Goal: Task Accomplishment & Management: Use online tool/utility

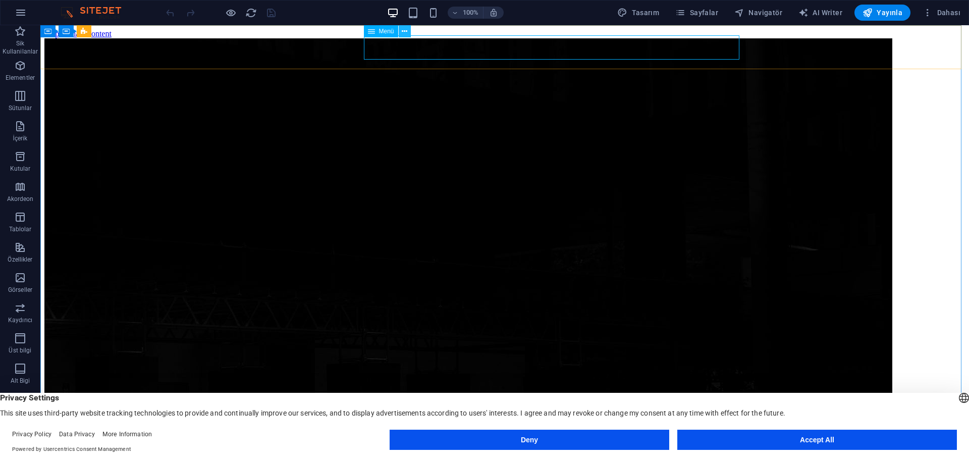
click at [403, 30] on icon at bounding box center [405, 31] width 6 height 11
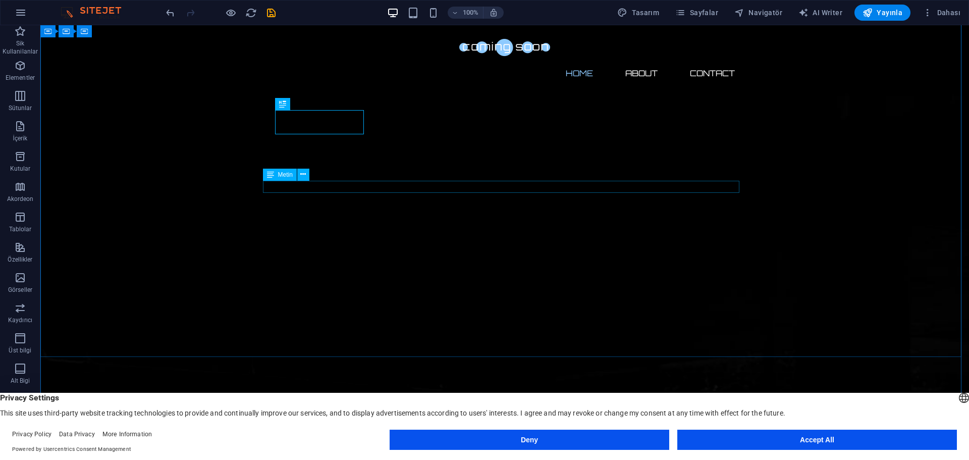
scroll to position [65, 0]
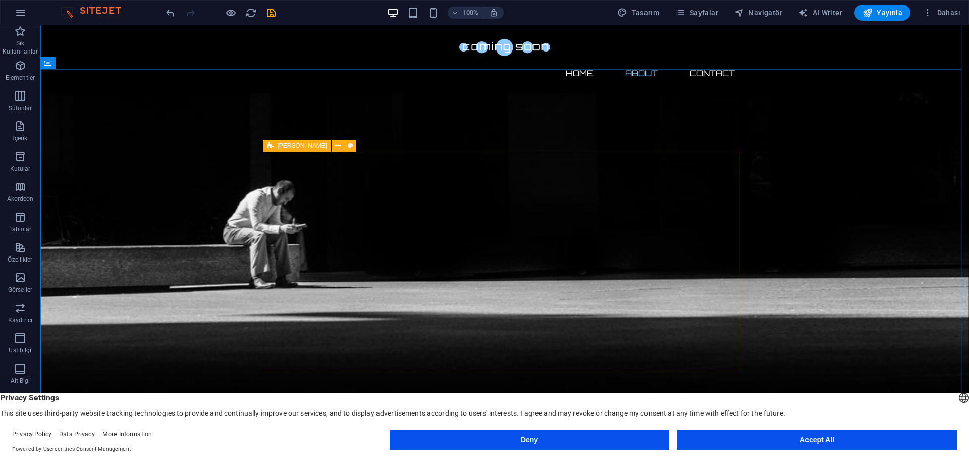
scroll to position [520, 0]
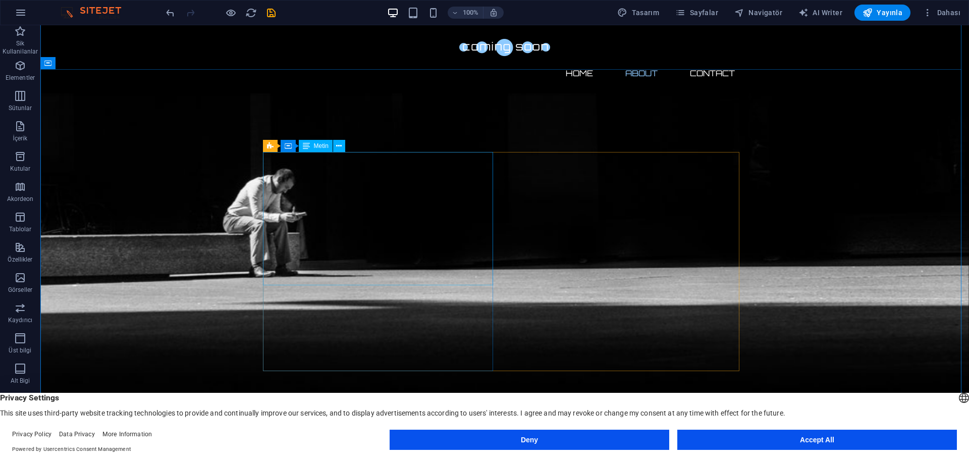
drag, startPoint x: 219, startPoint y: 102, endPoint x: 530, endPoint y: 218, distance: 331.1
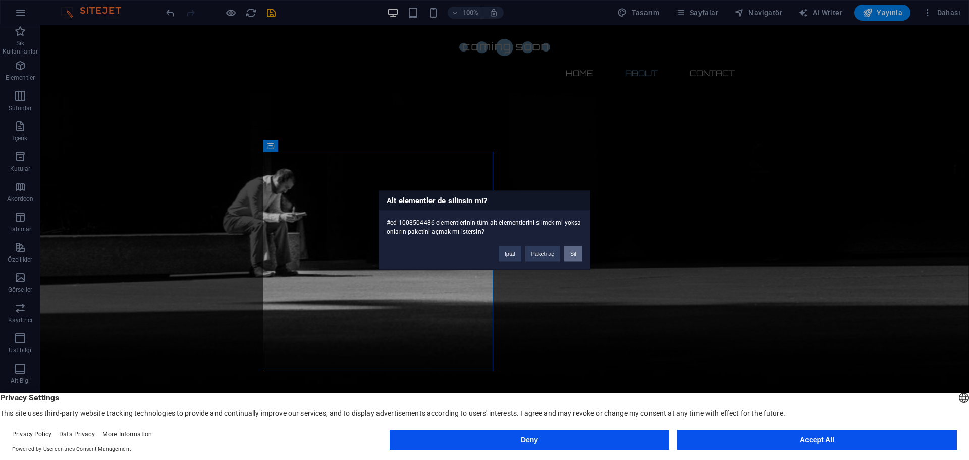
click at [576, 256] on button "Sil" at bounding box center [573, 253] width 18 height 15
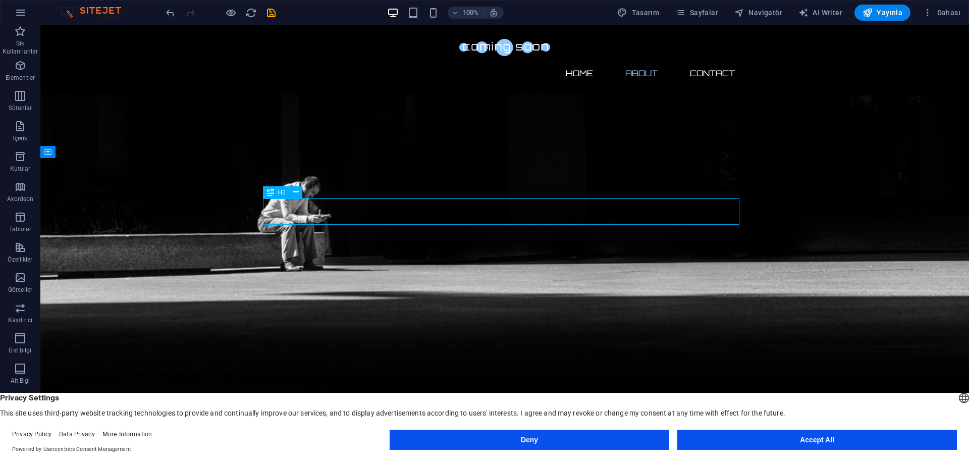
scroll to position [405, 0]
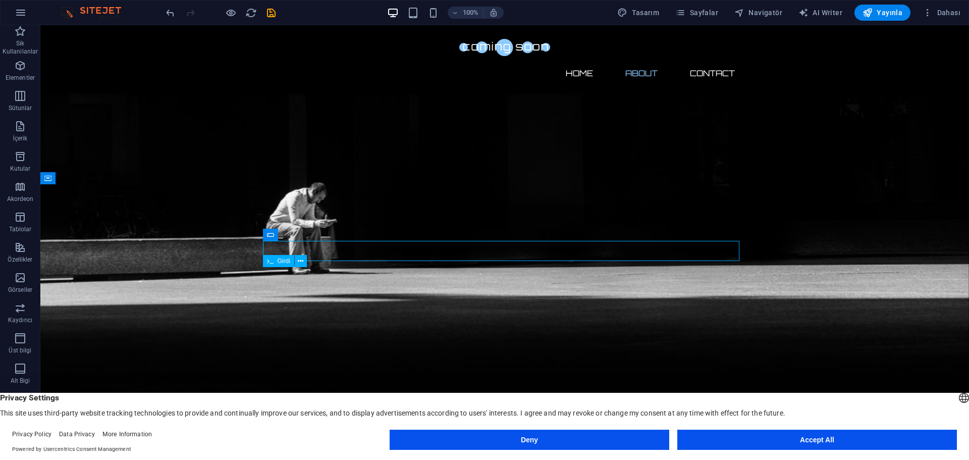
scroll to position [377, 0]
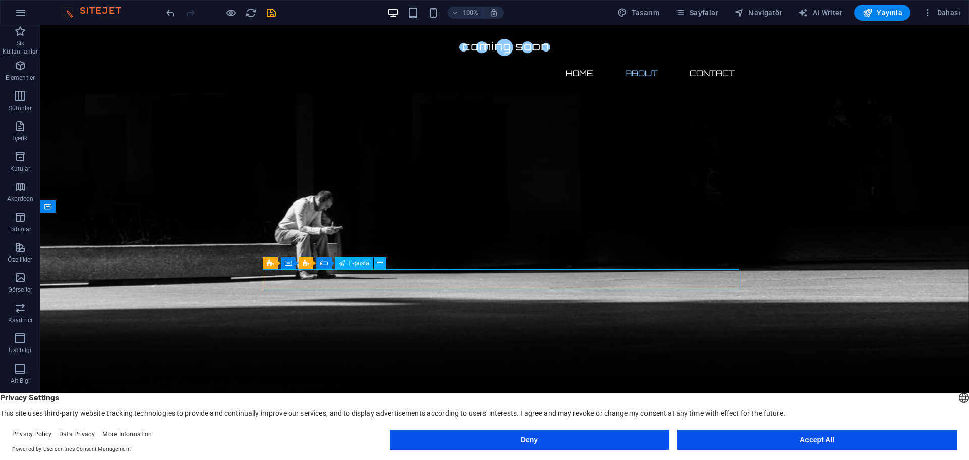
scroll to position [348, 0]
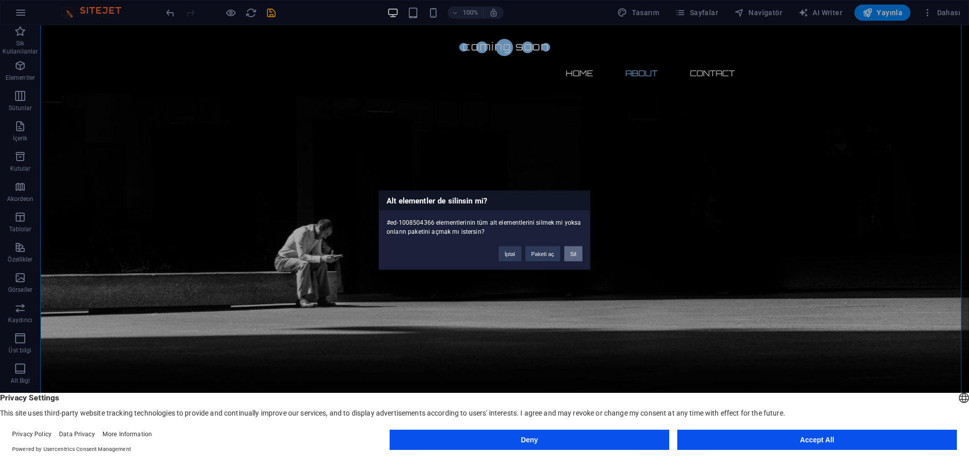
click at [575, 257] on button "Sil" at bounding box center [573, 253] width 18 height 15
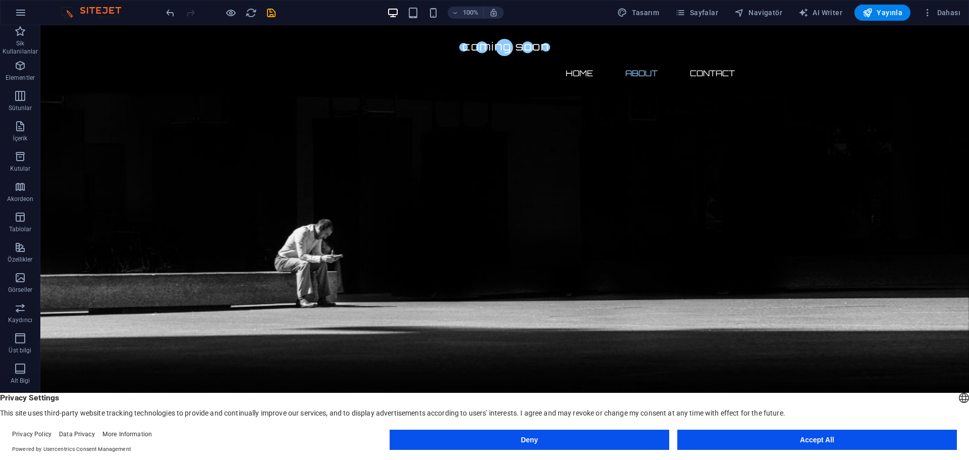
scroll to position [0, 0]
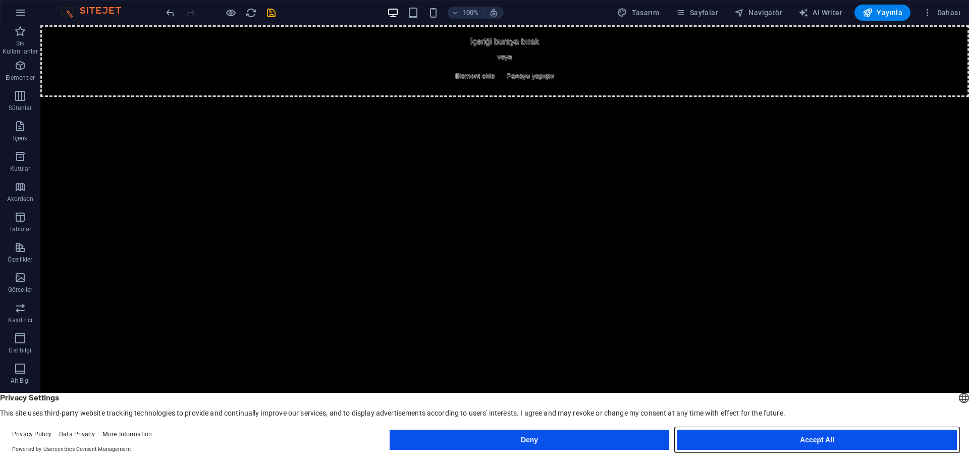
click at [832, 445] on button "Accept All" at bounding box center [817, 440] width 280 height 20
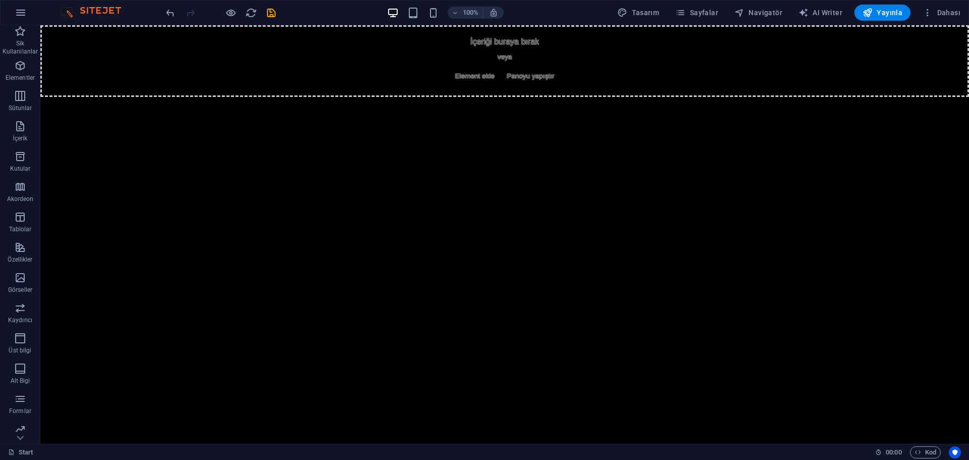
click at [559, 97] on html "Skip to main content İçeriği buraya bırak veya Element ekle Panoyu yapıştır" at bounding box center [504, 61] width 929 height 72
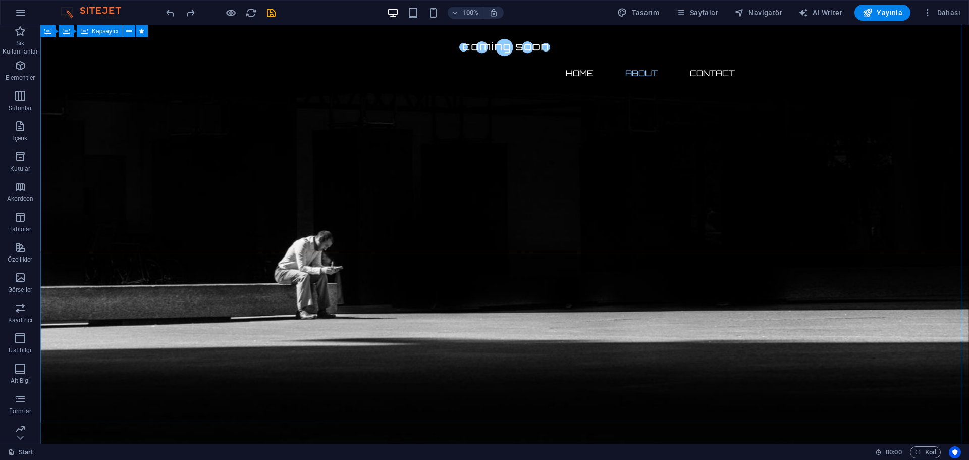
scroll to position [348, 0]
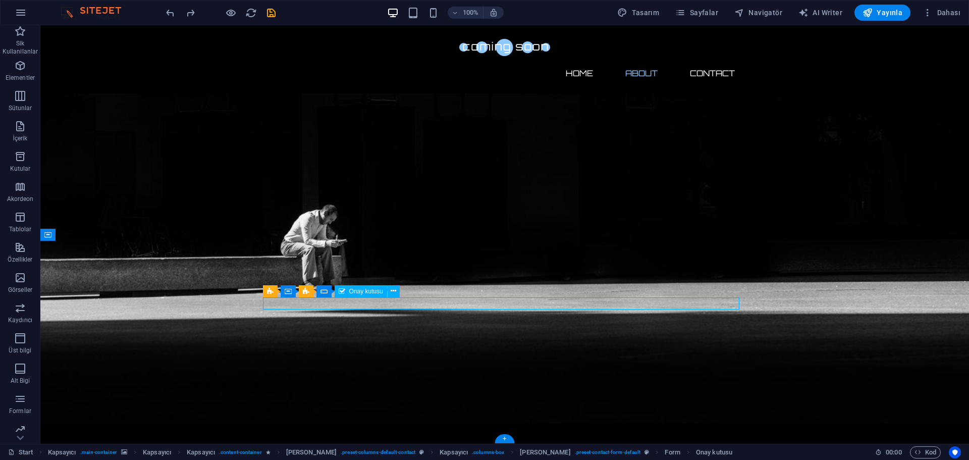
scroll to position [328, 0]
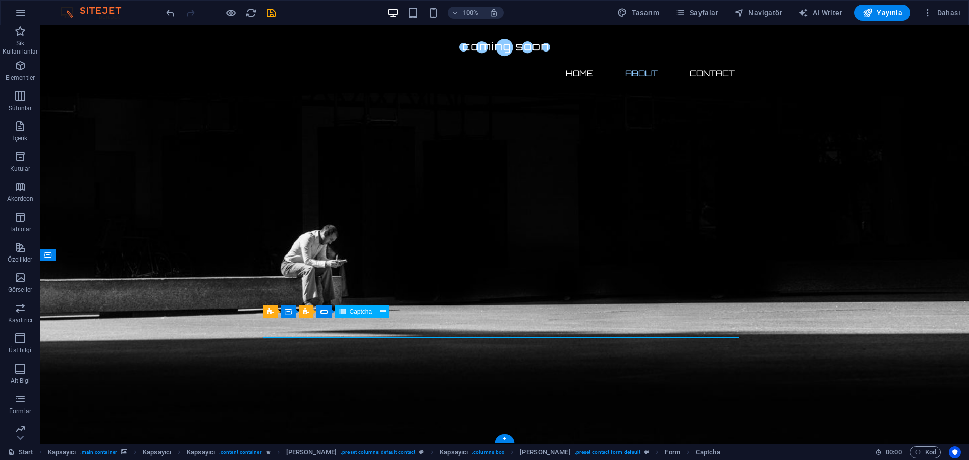
scroll to position [296, 0]
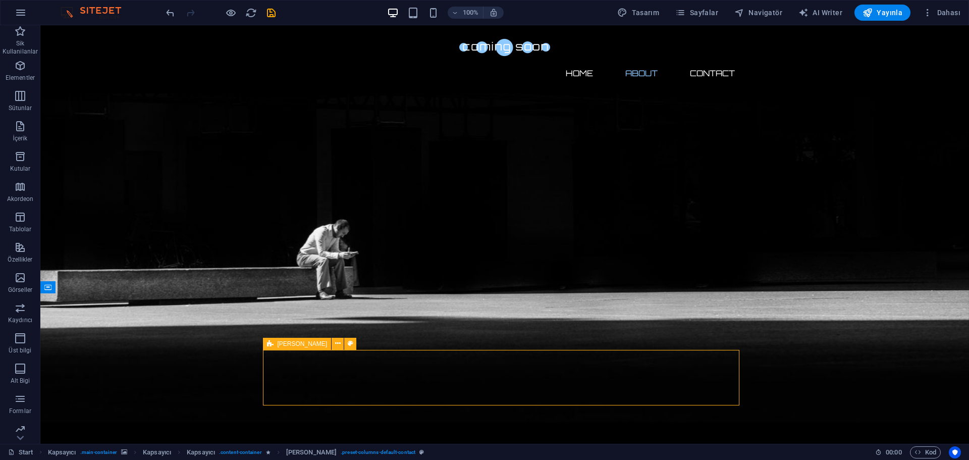
scroll to position [275, 0]
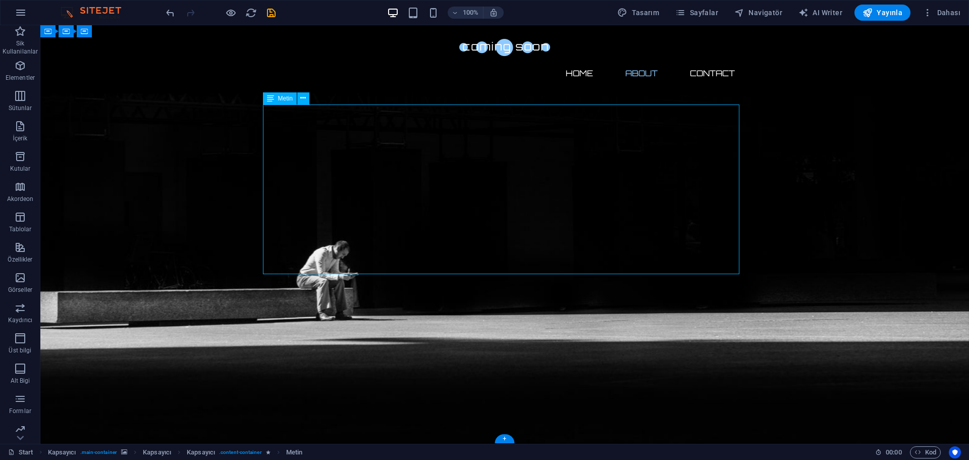
scroll to position [105, 0]
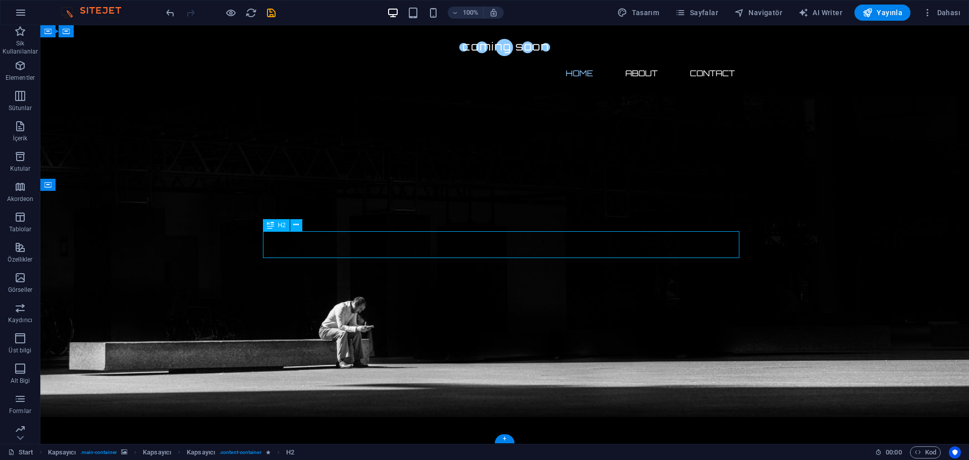
scroll to position [78, 0]
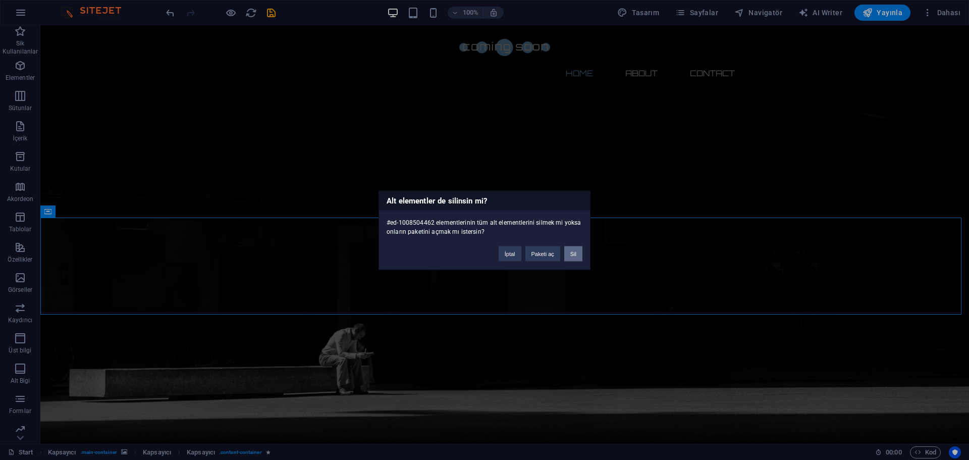
click at [574, 250] on button "Sil" at bounding box center [573, 253] width 18 height 15
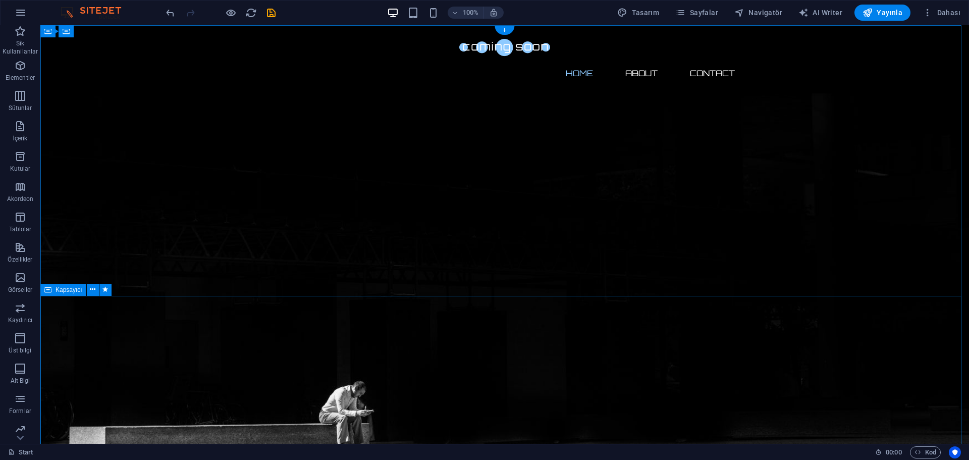
drag, startPoint x: 377, startPoint y: 378, endPoint x: 356, endPoint y: 316, distance: 65.1
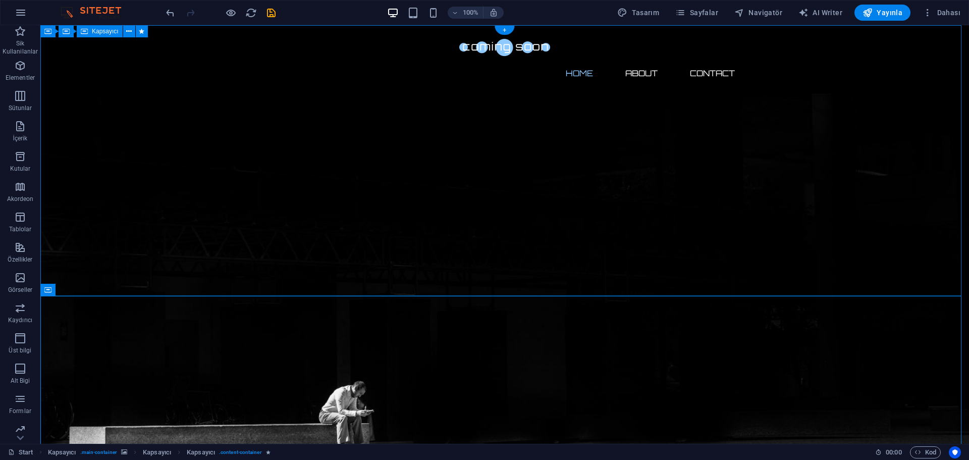
click at [640, 61] on nav "Home About Contact" at bounding box center [505, 73] width 477 height 24
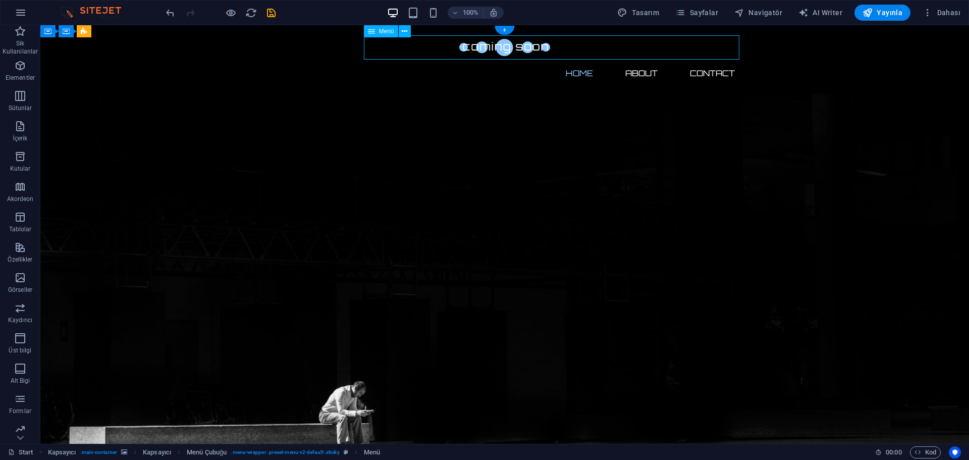
click at [640, 61] on nav "Home About Contact" at bounding box center [505, 73] width 477 height 24
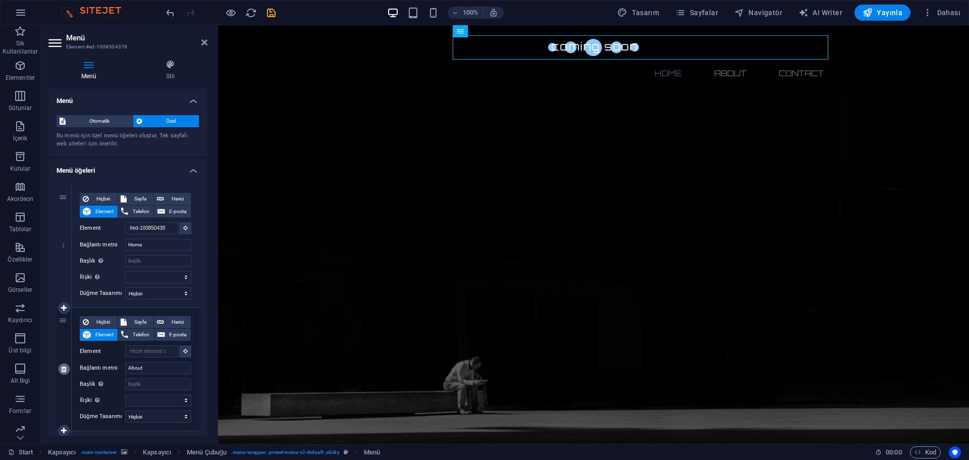
click at [66, 374] on link at bounding box center [64, 369] width 12 height 12
select select
type input "#ed-1008504474"
type input "Contact"
select select
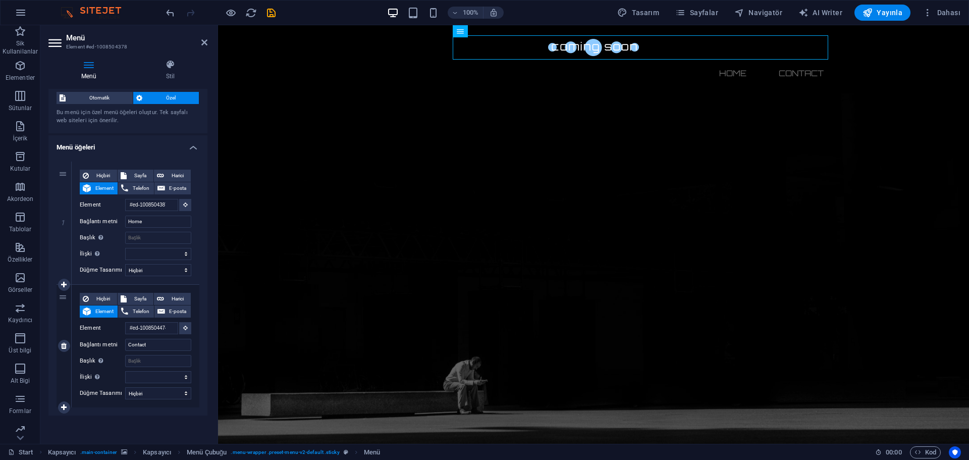
scroll to position [22, 0]
click at [65, 350] on icon at bounding box center [64, 346] width 6 height 7
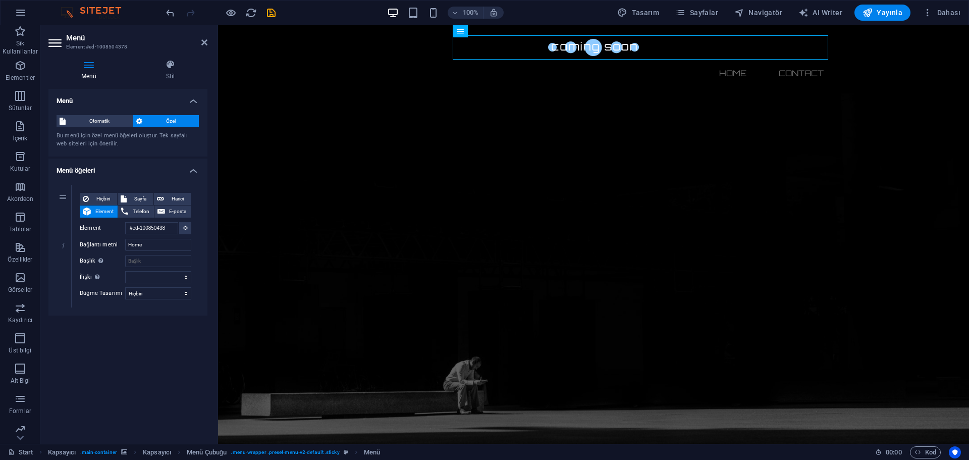
select select
click at [114, 119] on span "Otomatik" at bounding box center [99, 121] width 61 height 12
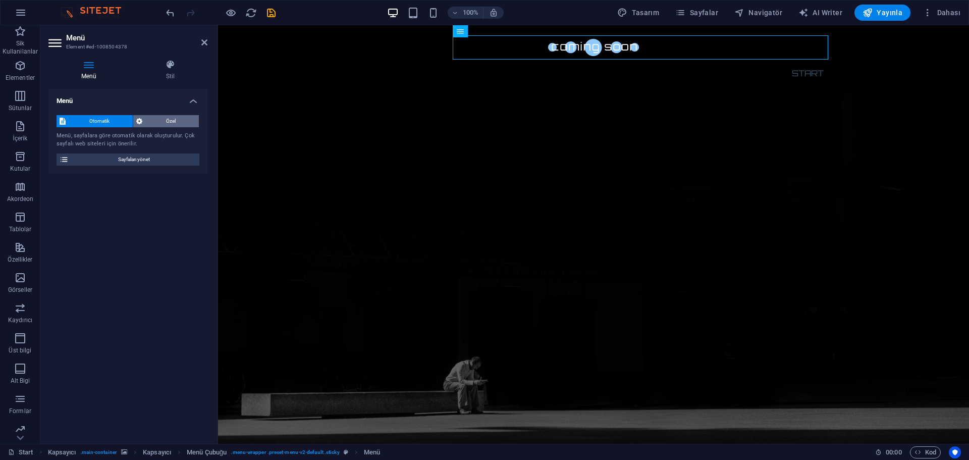
click at [156, 116] on span "Özel" at bounding box center [170, 121] width 50 height 12
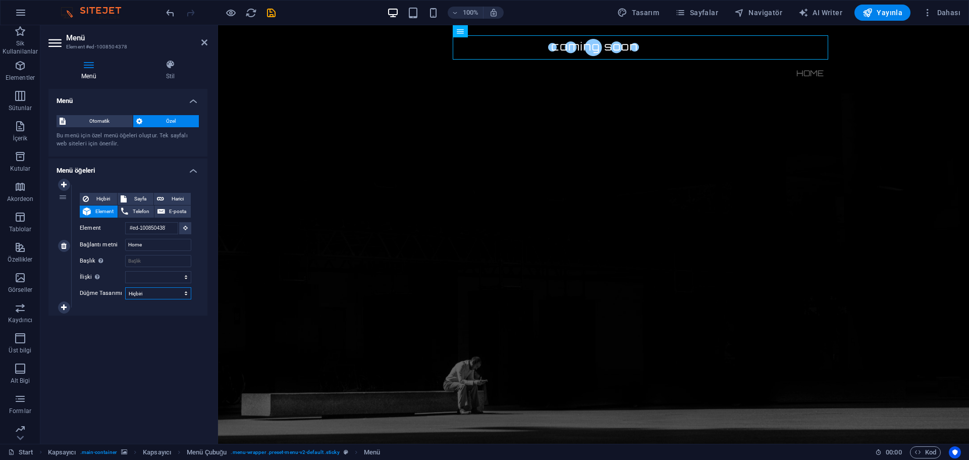
click at [171, 290] on select "Hiçbiri Varsayılan Birincil İkincil" at bounding box center [158, 293] width 66 height 12
click at [170, 74] on h4 "Stil" at bounding box center [170, 70] width 74 height 21
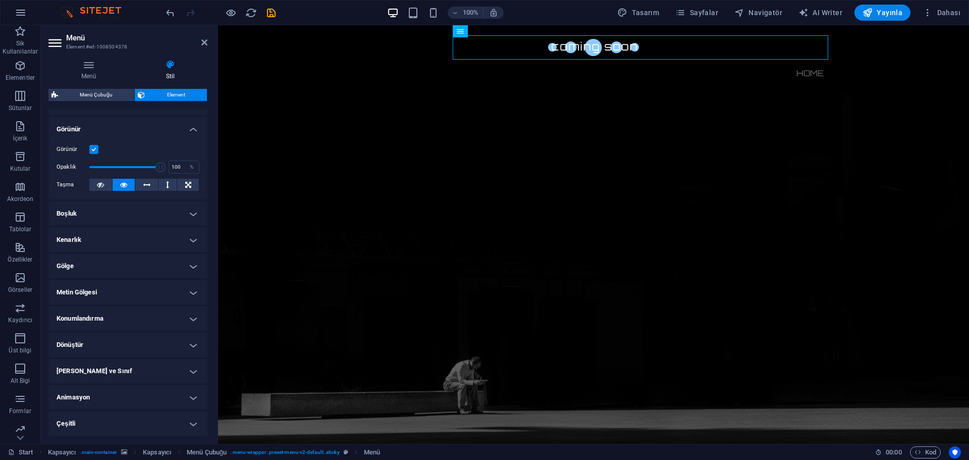
scroll to position [109, 0]
click at [892, 7] on button "Yayınla" at bounding box center [883, 13] width 56 height 16
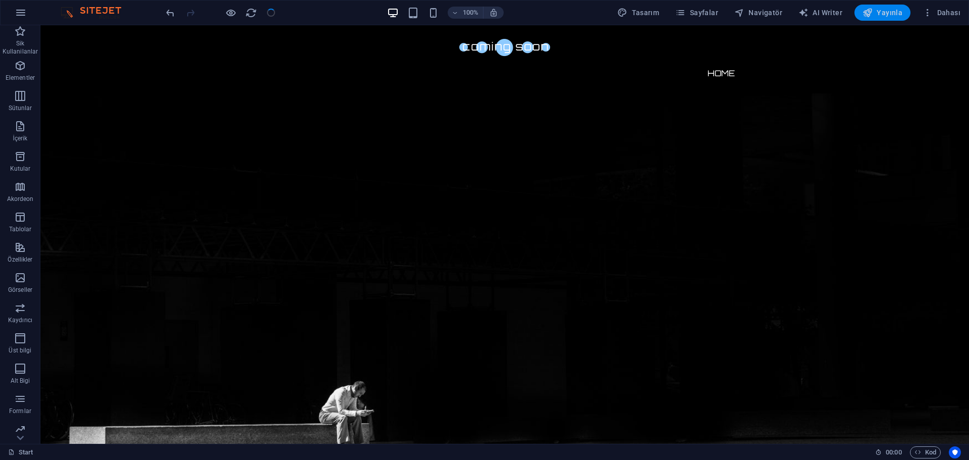
click at [880, 13] on span "Yayınla" at bounding box center [883, 13] width 40 height 10
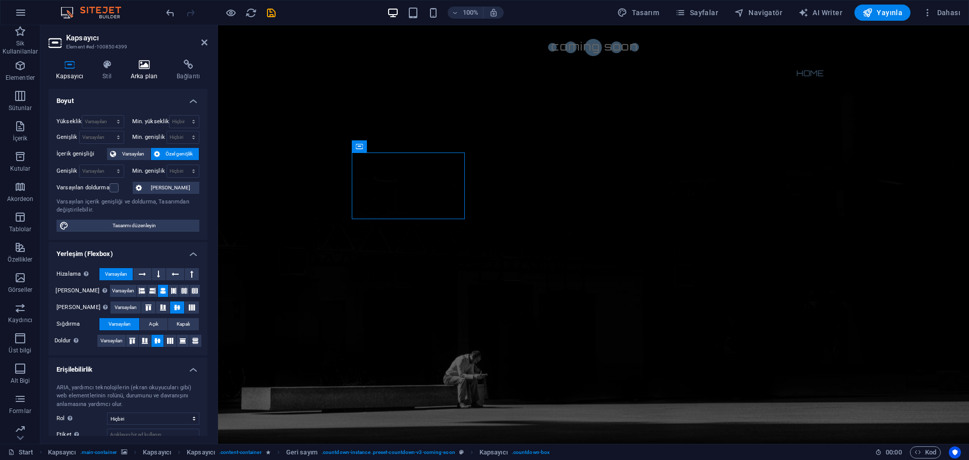
click at [141, 68] on icon at bounding box center [144, 65] width 42 height 10
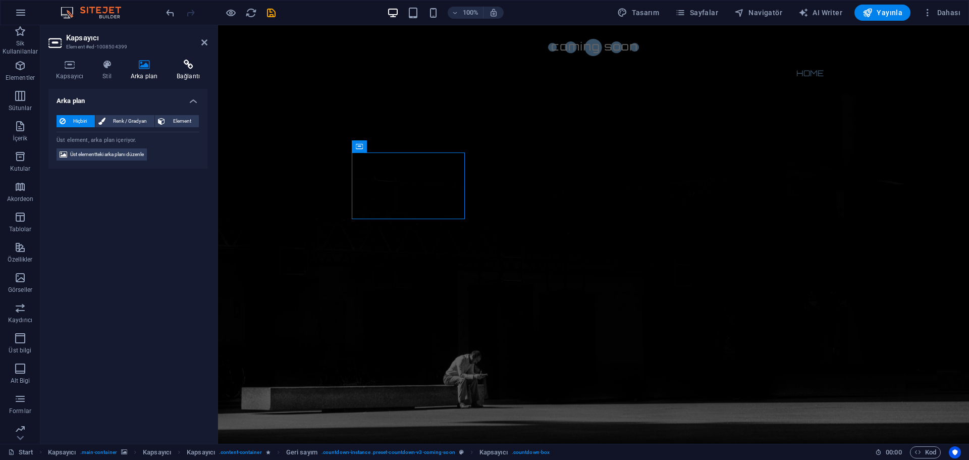
click at [192, 71] on h4 "Bağlantı" at bounding box center [188, 70] width 38 height 21
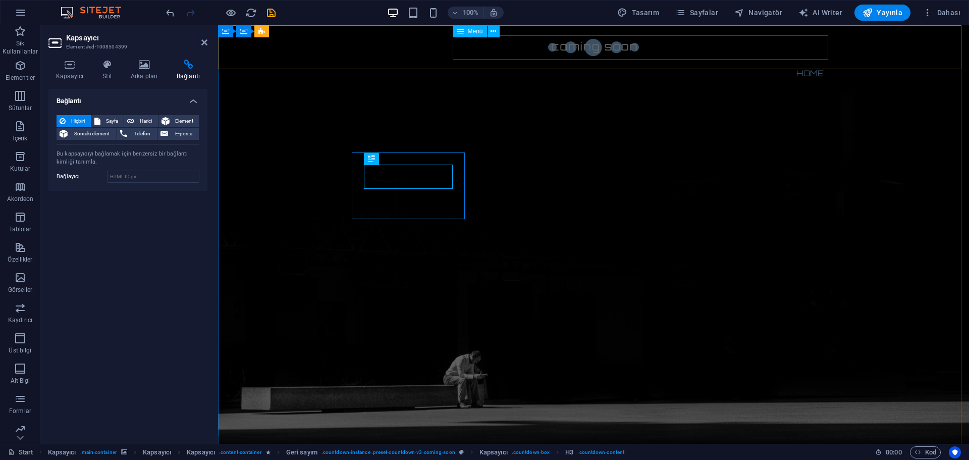
click at [797, 61] on nav "Home" at bounding box center [593, 73] width 477 height 24
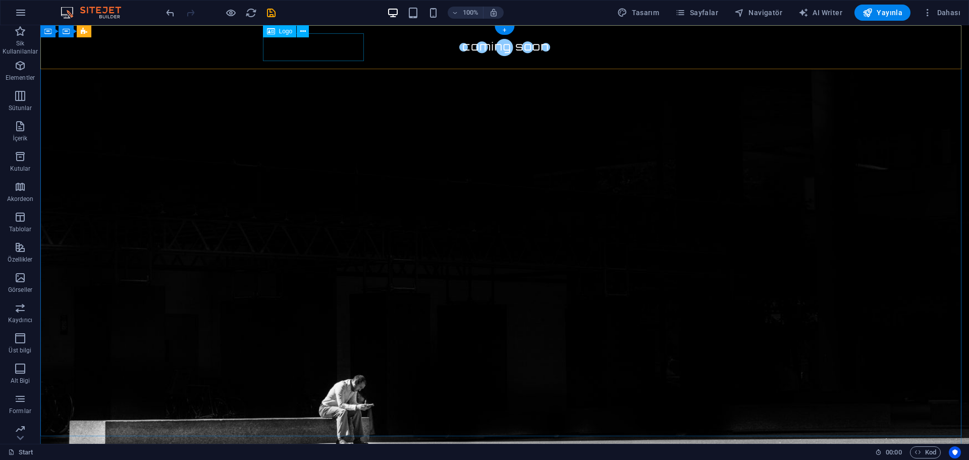
click at [345, 43] on div at bounding box center [505, 47] width 477 height 28
click at [885, 7] on button "Yayınla" at bounding box center [883, 13] width 56 height 16
